Goal: Complete application form

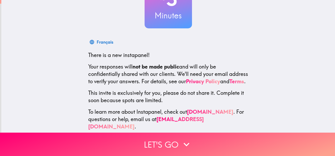
scroll to position [63, 0]
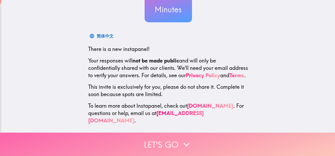
click at [213, 140] on button "Let's go" at bounding box center [167, 144] width 335 height 23
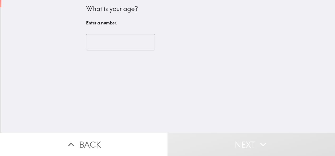
click at [116, 47] on input "number" at bounding box center [120, 42] width 69 height 16
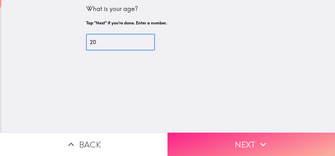
type input "20"
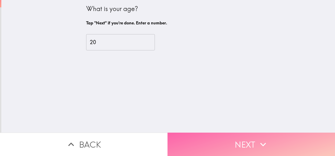
click at [227, 141] on button "Next" at bounding box center [250, 144] width 167 height 23
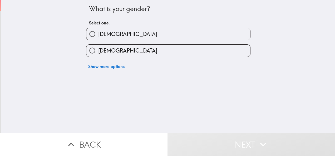
click at [112, 49] on label "[DEMOGRAPHIC_DATA]" at bounding box center [168, 51] width 164 height 12
click at [98, 49] on input "[DEMOGRAPHIC_DATA]" at bounding box center [92, 51] width 12 height 12
radio input "true"
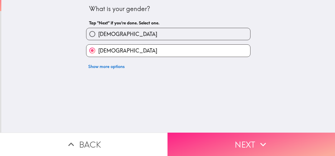
click at [261, 139] on icon "button" at bounding box center [263, 145] width 12 height 12
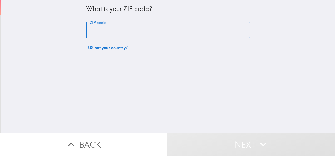
click at [135, 32] on input "ZIP code" at bounding box center [168, 30] width 164 height 16
type input "77493"
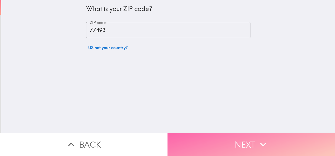
click at [247, 137] on button "Next" at bounding box center [250, 144] width 167 height 23
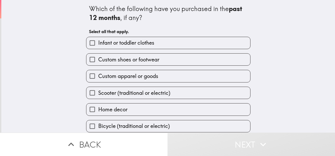
click at [139, 41] on span "Infant or toddler clothes" at bounding box center [126, 42] width 56 height 7
click at [98, 41] on input "Infant or toddler clothes" at bounding box center [92, 43] width 12 height 12
checkbox input "true"
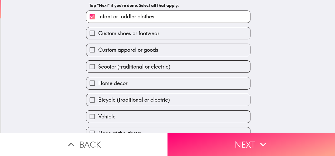
scroll to position [38, 0]
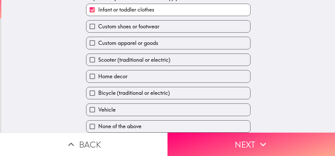
click at [121, 75] on span "Home decor" at bounding box center [112, 76] width 29 height 7
click at [98, 75] on input "Home decor" at bounding box center [92, 77] width 12 height 12
checkbox input "true"
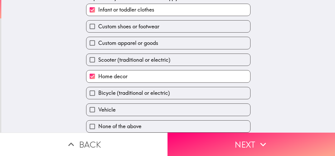
click at [121, 37] on label "Custom apparel or goods" at bounding box center [168, 43] width 164 height 12
click at [98, 37] on input "Custom apparel or goods" at bounding box center [92, 43] width 12 height 12
checkbox input "true"
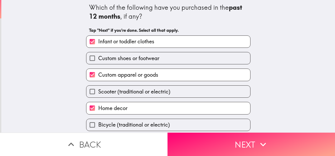
scroll to position [0, 0]
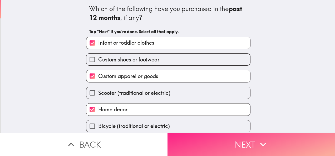
click at [225, 143] on button "Next" at bounding box center [250, 144] width 167 height 23
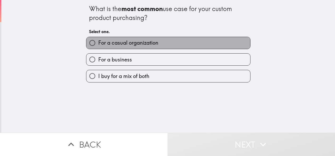
click at [157, 47] on label "For a casual organization" at bounding box center [168, 43] width 164 height 12
click at [98, 47] on input "For a casual organization" at bounding box center [92, 43] width 12 height 12
radio input "true"
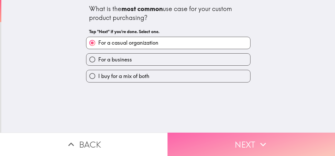
click at [204, 134] on button "Next" at bounding box center [250, 144] width 167 height 23
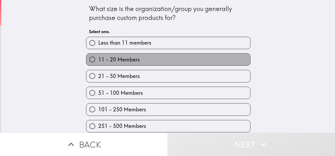
click at [130, 62] on span "11 - 20 Members" at bounding box center [119, 59] width 42 height 7
click at [98, 62] on input "11 - 20 Members" at bounding box center [92, 60] width 12 height 12
radio input "true"
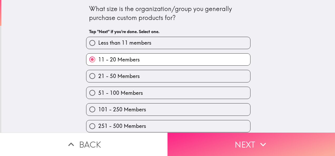
click at [203, 136] on button "Next" at bounding box center [250, 144] width 167 height 23
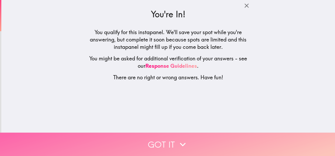
click at [173, 137] on button "Got it" at bounding box center [167, 144] width 335 height 23
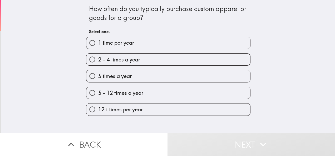
click at [151, 61] on label "2 - 4 times a year" at bounding box center [168, 60] width 164 height 12
click at [98, 61] on input "2 - 4 times a year" at bounding box center [92, 60] width 12 height 12
radio input "true"
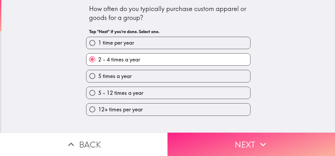
click at [229, 138] on button "Next" at bounding box center [250, 144] width 167 height 23
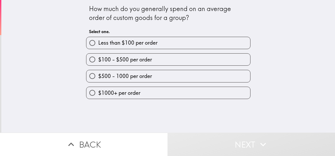
click at [145, 60] on span "$100 - $500 per order" at bounding box center [125, 59] width 54 height 7
click at [98, 60] on input "$100 - $500 per order" at bounding box center [92, 60] width 12 height 12
radio input "true"
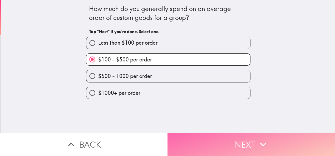
click at [230, 133] on button "Next" at bounding box center [250, 144] width 167 height 23
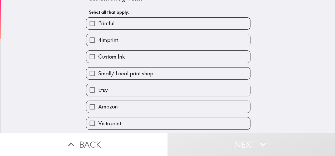
scroll to position [26, 0]
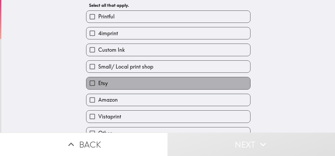
click at [152, 85] on label "Etsy" at bounding box center [168, 83] width 164 height 12
click at [98, 85] on input "Etsy" at bounding box center [92, 83] width 12 height 12
checkbox input "true"
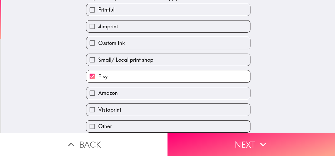
scroll to position [38, 0]
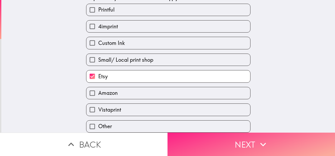
click at [230, 145] on button "Next" at bounding box center [250, 144] width 167 height 23
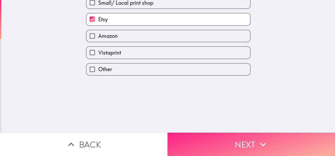
scroll to position [0, 0]
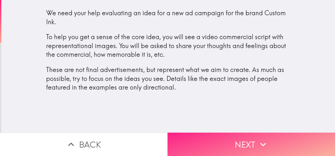
click at [240, 145] on button "Next" at bounding box center [250, 144] width 167 height 23
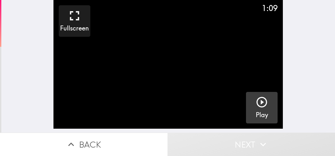
click at [255, 101] on icon "button" at bounding box center [261, 102] width 13 height 13
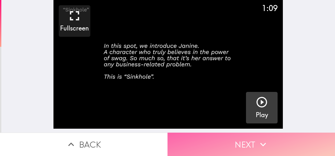
click at [226, 141] on button "Next" at bounding box center [250, 144] width 167 height 23
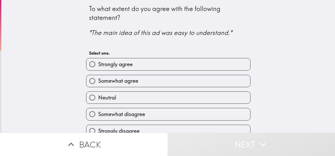
scroll to position [9, 0]
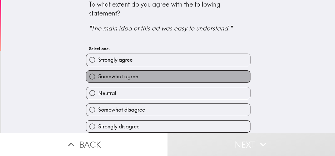
click at [98, 73] on span "Somewhat agree" at bounding box center [118, 76] width 40 height 7
click at [97, 71] on input "Somewhat agree" at bounding box center [92, 77] width 12 height 12
radio input "true"
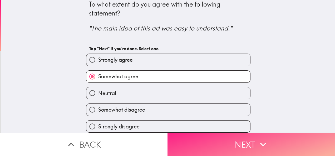
click at [236, 138] on button "Next" at bounding box center [250, 144] width 167 height 23
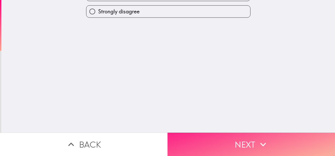
scroll to position [0, 0]
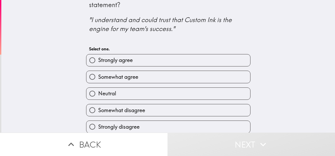
scroll to position [18, 0]
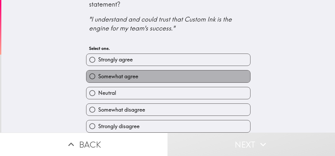
click at [106, 75] on span "Somewhat agree" at bounding box center [118, 76] width 40 height 7
click at [98, 75] on input "Somewhat agree" at bounding box center [92, 77] width 12 height 12
radio input "true"
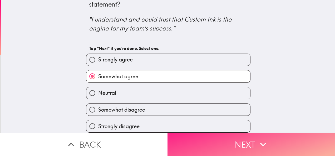
click at [220, 142] on button "Next" at bounding box center [250, 144] width 167 height 23
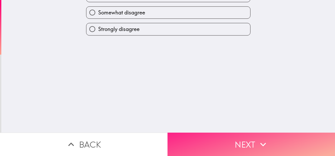
scroll to position [0, 0]
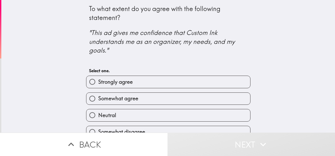
click at [163, 85] on label "Strongly agree" at bounding box center [168, 82] width 164 height 12
click at [98, 85] on input "Strongly agree" at bounding box center [92, 82] width 12 height 12
radio input "true"
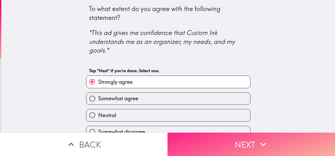
click at [282, 138] on button "Next" at bounding box center [250, 144] width 167 height 23
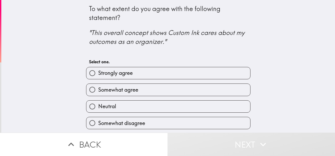
click at [118, 84] on div "Somewhat agree" at bounding box center [168, 90] width 164 height 12
click at [135, 88] on label "Somewhat agree" at bounding box center [168, 90] width 164 height 12
click at [98, 88] on input "Somewhat agree" at bounding box center [92, 90] width 12 height 12
radio input "true"
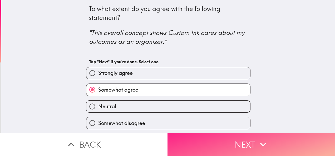
click at [239, 137] on button "Next" at bounding box center [250, 144] width 167 height 23
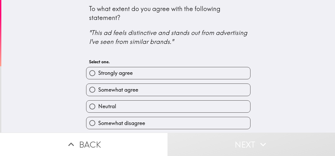
click at [189, 70] on label "Strongly agree" at bounding box center [168, 73] width 164 height 12
click at [98, 70] on input "Strongly agree" at bounding box center [92, 73] width 12 height 12
radio input "true"
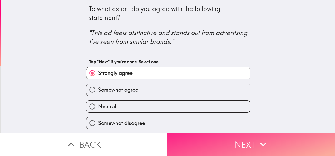
click at [211, 136] on button "Next" at bounding box center [250, 144] width 167 height 23
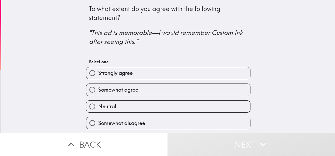
click at [133, 88] on span "Somewhat agree" at bounding box center [118, 89] width 40 height 7
click at [98, 88] on input "Somewhat agree" at bounding box center [92, 90] width 12 height 12
radio input "true"
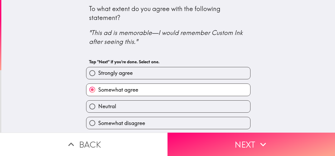
click at [140, 69] on label "Strongly agree" at bounding box center [168, 73] width 164 height 12
click at [98, 69] on input "Strongly agree" at bounding box center [92, 73] width 12 height 12
radio input "true"
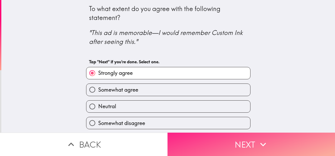
click at [222, 138] on button "Next" at bounding box center [250, 144] width 167 height 23
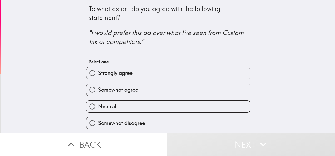
drag, startPoint x: 175, startPoint y: 90, endPoint x: 180, endPoint y: 97, distance: 7.7
click at [175, 91] on label "Somewhat agree" at bounding box center [168, 90] width 164 height 12
click at [98, 91] on input "Somewhat agree" at bounding box center [92, 90] width 12 height 12
radio input "true"
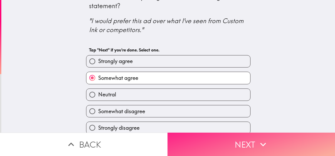
scroll to position [18, 0]
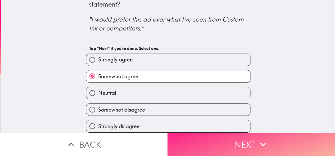
click at [260, 144] on icon "button" at bounding box center [263, 145] width 12 height 12
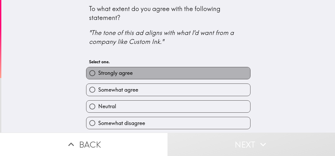
click at [139, 76] on label "Strongly agree" at bounding box center [168, 73] width 164 height 12
click at [98, 76] on input "Strongly agree" at bounding box center [92, 73] width 12 height 12
radio input "true"
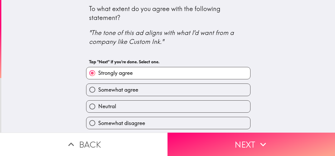
click at [143, 80] on div "Somewhat agree" at bounding box center [166, 88] width 169 height 17
drag, startPoint x: 153, startPoint y: 88, endPoint x: 155, endPoint y: 99, distance: 11.2
click at [154, 88] on label "Somewhat agree" at bounding box center [168, 90] width 164 height 12
click at [98, 88] on input "Somewhat agree" at bounding box center [92, 90] width 12 height 12
radio input "true"
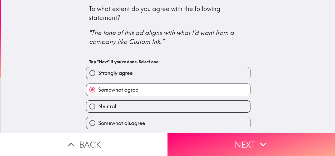
drag, startPoint x: 155, startPoint y: 101, endPoint x: 161, endPoint y: 108, distance: 8.6
click at [156, 103] on label "Neutral" at bounding box center [168, 107] width 164 height 12
click at [98, 103] on input "Neutral" at bounding box center [92, 107] width 12 height 12
radio input "true"
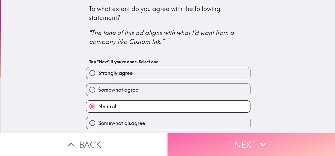
click at [207, 137] on button "Next" at bounding box center [250, 144] width 167 height 23
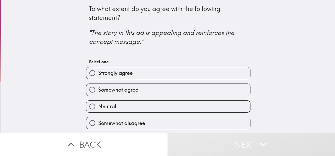
click at [169, 96] on div "Somewhat agree" at bounding box center [168, 90] width 164 height 12
click at [170, 79] on label "Strongly agree" at bounding box center [168, 73] width 164 height 12
click at [98, 79] on input "Strongly agree" at bounding box center [92, 73] width 12 height 12
radio input "true"
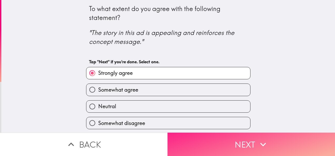
click at [254, 138] on button "Next" at bounding box center [250, 144] width 167 height 23
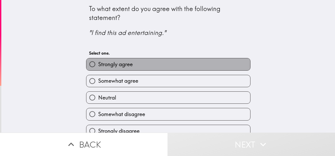
click at [112, 65] on span "Strongly agree" at bounding box center [115, 64] width 34 height 7
click at [98, 65] on input "Strongly agree" at bounding box center [92, 64] width 12 height 12
radio input "true"
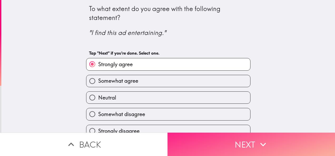
click at [273, 133] on button "Next" at bounding box center [250, 144] width 167 height 23
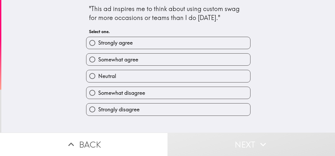
click at [167, 62] on label "Somewhat agree" at bounding box center [168, 60] width 164 height 12
click at [98, 62] on input "Somewhat agree" at bounding box center [92, 60] width 12 height 12
radio input "true"
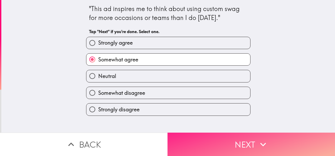
click at [258, 139] on icon "button" at bounding box center [263, 145] width 12 height 12
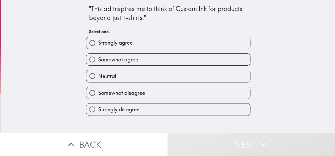
click at [168, 44] on label "Strongly agree" at bounding box center [168, 43] width 164 height 12
click at [98, 44] on input "Strongly agree" at bounding box center [92, 43] width 12 height 12
radio input "true"
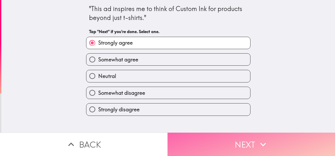
click at [266, 139] on icon "button" at bounding box center [263, 145] width 12 height 12
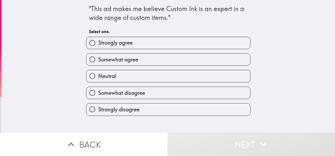
click at [164, 64] on label "Somewhat agree" at bounding box center [168, 60] width 164 height 12
click at [98, 64] on input "Somewhat agree" at bounding box center [92, 60] width 12 height 12
radio input "true"
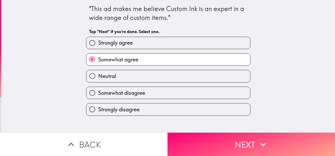
click at [172, 77] on label "Neutral" at bounding box center [168, 76] width 164 height 12
click at [98, 77] on input "Neutral" at bounding box center [92, 76] width 12 height 12
radio input "true"
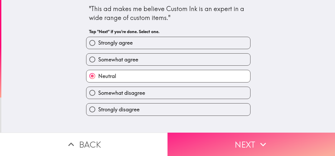
click at [228, 138] on button "Next" at bounding box center [250, 144] width 167 height 23
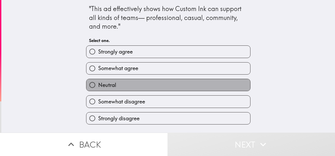
click at [152, 87] on label "Neutral" at bounding box center [168, 85] width 164 height 12
click at [98, 87] on input "Neutral" at bounding box center [92, 85] width 12 height 12
radio input "true"
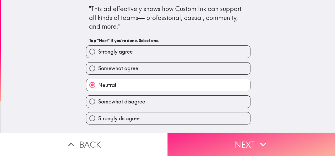
click at [252, 135] on button "Next" at bounding box center [250, 144] width 167 height 23
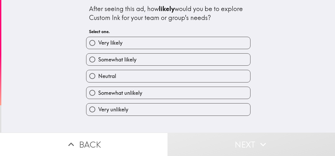
click at [155, 57] on label "Somewhat likely" at bounding box center [168, 60] width 164 height 12
click at [98, 57] on input "Somewhat likely" at bounding box center [92, 60] width 12 height 12
radio input "true"
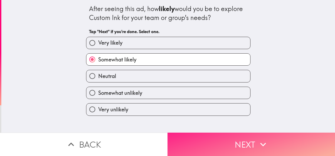
click at [250, 140] on button "Next" at bounding box center [250, 144] width 167 height 23
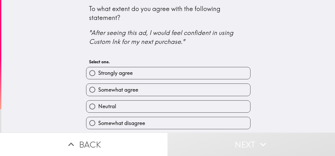
click at [182, 75] on label "Strongly agree" at bounding box center [168, 73] width 164 height 12
click at [98, 75] on input "Strongly agree" at bounding box center [92, 73] width 12 height 12
radio input "true"
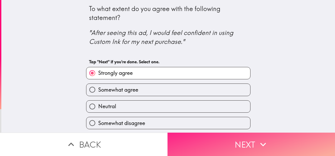
click at [270, 138] on button "Next" at bounding box center [250, 144] width 167 height 23
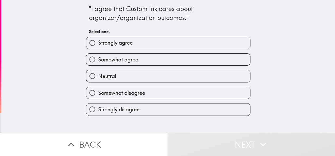
click at [152, 56] on label "Somewhat agree" at bounding box center [168, 60] width 164 height 12
click at [98, 56] on input "Somewhat agree" at bounding box center [92, 60] width 12 height 12
radio input "true"
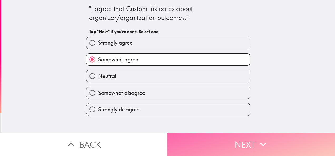
click at [242, 136] on button "Next" at bounding box center [250, 144] width 167 height 23
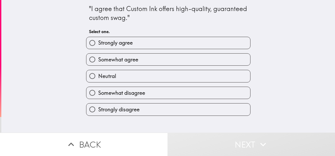
click at [137, 42] on label "Strongly agree" at bounding box center [168, 43] width 164 height 12
click at [98, 42] on input "Strongly agree" at bounding box center [92, 43] width 12 height 12
radio input "true"
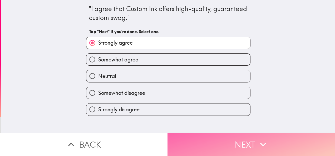
click at [257, 140] on icon "button" at bounding box center [263, 145] width 12 height 12
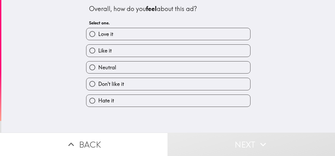
click at [148, 36] on label "Love it" at bounding box center [168, 34] width 164 height 12
click at [98, 36] on input "Love it" at bounding box center [92, 34] width 12 height 12
radio input "true"
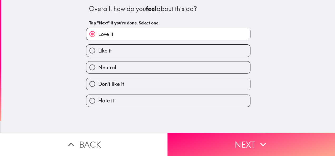
click at [187, 54] on label "Like it" at bounding box center [168, 51] width 164 height 12
click at [98, 54] on input "Like it" at bounding box center [92, 51] width 12 height 12
radio input "true"
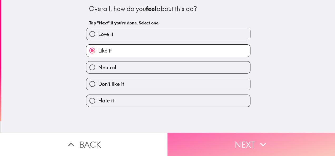
click at [230, 135] on button "Next" at bounding box center [250, 144] width 167 height 23
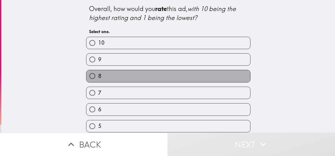
click at [186, 76] on label "8" at bounding box center [168, 76] width 164 height 12
click at [98, 76] on input "8" at bounding box center [92, 76] width 12 height 12
radio input "true"
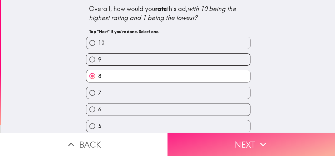
click at [242, 147] on button "Next" at bounding box center [250, 144] width 167 height 23
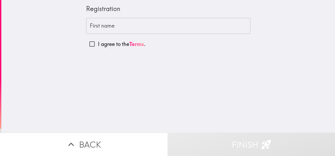
click at [123, 29] on input "First name" at bounding box center [168, 26] width 164 height 16
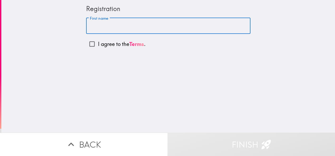
type input "[PERSON_NAME]"
click at [89, 45] on input "I agree to the Terms ." at bounding box center [92, 44] width 12 height 12
checkbox input "true"
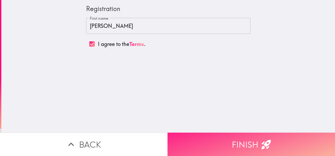
click at [239, 136] on button "Finish" at bounding box center [250, 144] width 167 height 23
